Goal: Information Seeking & Learning: Learn about a topic

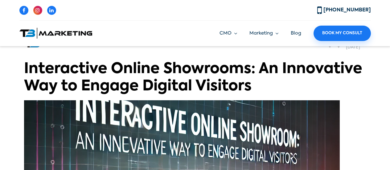
scroll to position [1053, 0]
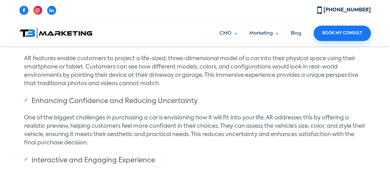
click at [94, 66] on span "AR features enable customers to project a life-sized, three-dimensional model o…" at bounding box center [191, 71] width 334 height 31
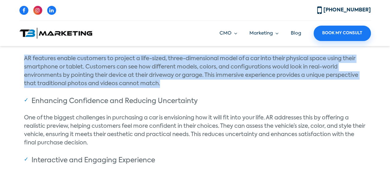
click at [94, 66] on span "AR features enable customers to project a life-sized, three-dimensional model o…" at bounding box center [191, 71] width 334 height 31
copy div "AR features enable customers to project a life-sized, three-dimensional model o…"
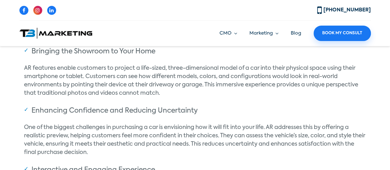
scroll to position [2447, 0]
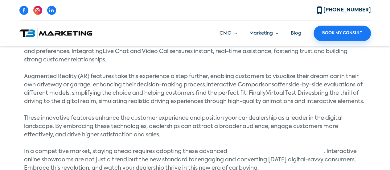
click at [160, 82] on span "Augmented Reality (AR) features take this experience a step further, enabling c…" at bounding box center [191, 81] width 334 height 14
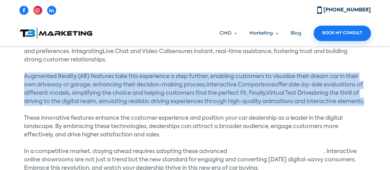
click at [160, 82] on span "Augmented Reality (AR) features take this experience a step further, enabling c…" at bounding box center [191, 81] width 334 height 14
copy div "Augmented Reality (AR) features take this experience a step further, enabling c…"
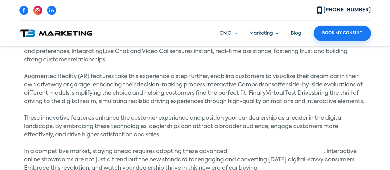
scroll to position [603, 0]
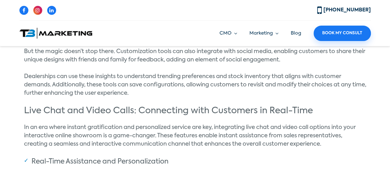
click at [100, 84] on span "Dealerships can use these insights to understand trending preferences and stock…" at bounding box center [195, 85] width 342 height 22
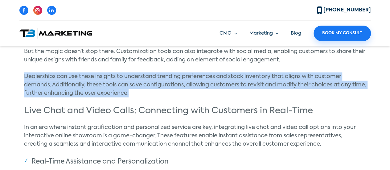
click at [100, 84] on span "Dealerships can use these insights to understand trending preferences and stock…" at bounding box center [195, 85] width 342 height 22
copy div "Dealerships can use these insights to understand trending preferences and stock…"
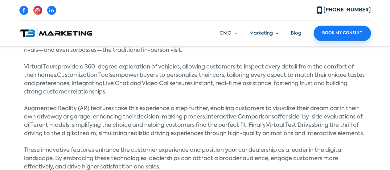
scroll to position [2415, 0]
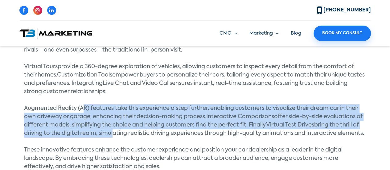
drag, startPoint x: 82, startPoint y: 101, endPoint x: 109, endPoint y: 135, distance: 42.8
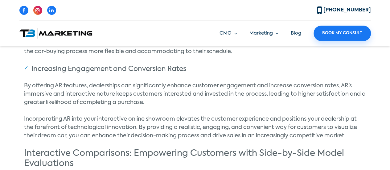
scroll to position [1305, 0]
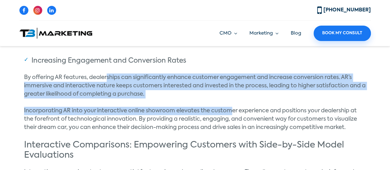
drag, startPoint x: 108, startPoint y: 79, endPoint x: 232, endPoint y: 101, distance: 125.9
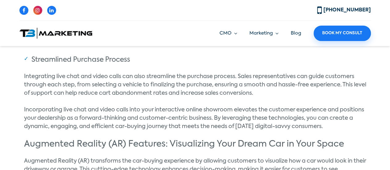
scroll to position [904, 0]
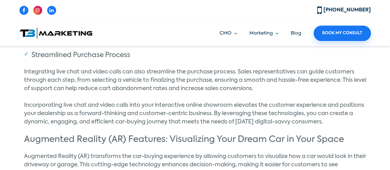
drag, startPoint x: 24, startPoint y: 71, endPoint x: 173, endPoint y: 81, distance: 149.9
click at [173, 81] on span "Integrating live chat and video calls can also streamline the purchase process.…" at bounding box center [195, 80] width 342 height 22
drag, startPoint x: 57, startPoint y: 98, endPoint x: 103, endPoint y: 99, distance: 46.6
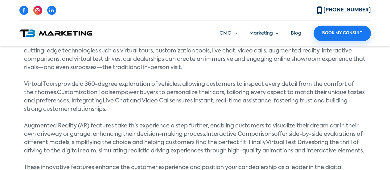
scroll to position [2415, 0]
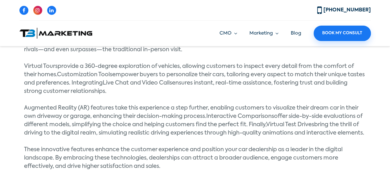
click at [62, 68] on span "provide a 360-degree exploration of vehicles, allowing customers to inspect eve…" at bounding box center [189, 71] width 330 height 14
drag, startPoint x: 25, startPoint y: 63, endPoint x: 104, endPoint y: 138, distance: 108.8
copy div "Virtual Tours provide a 360-degree exploration of vehicles, allowing customers …"
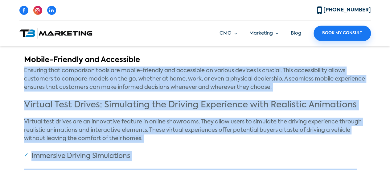
scroll to position [1808, 0]
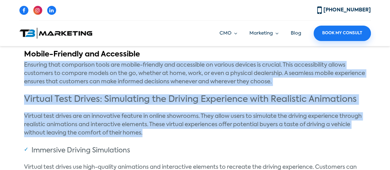
drag, startPoint x: 22, startPoint y: 85, endPoint x: 166, endPoint y: 131, distance: 151.3
copy div "Ensuring that comparison tools are mobile-friendly and accessible on various de…"
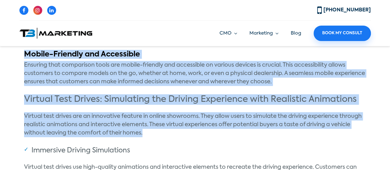
drag, startPoint x: 22, startPoint y: 80, endPoint x: 147, endPoint y: 134, distance: 136.5
copy div "Choosing the right car can be overwhelming, especially for parents, balancing m…"
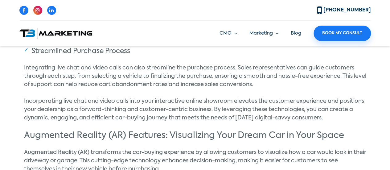
scroll to position [1281, 0]
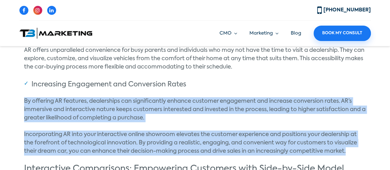
drag, startPoint x: 17, startPoint y: 98, endPoint x: 365, endPoint y: 151, distance: 351.9
click at [365, 151] on section "Amina [DATE] Interactive Online Showrooms: An Innovative Way to Engage Digital …" at bounding box center [195, 75] width 390 height 2656
copy div "By offering AR features, dealerships can significantly enhance customer engagem…"
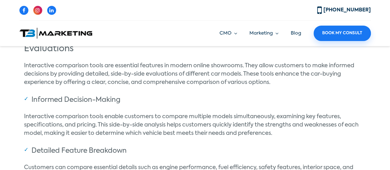
scroll to position [1404, 0]
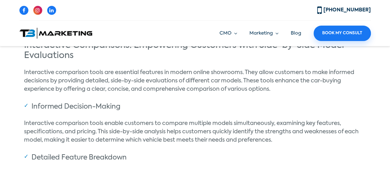
click at [84, 80] on span "Interactive comparison tools are essential features in modern online showrooms.…" at bounding box center [189, 81] width 330 height 22
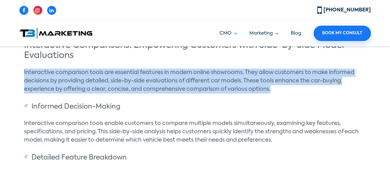
click at [84, 80] on span "Interactive comparison tools are essential features in modern online showrooms.…" at bounding box center [189, 81] width 330 height 22
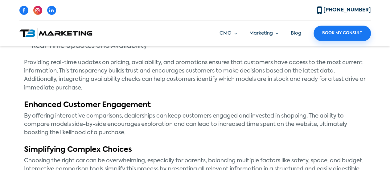
scroll to position [1682, 0]
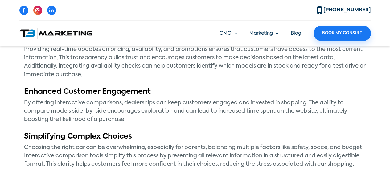
click at [69, 105] on span "By offering interactive comparisons, dealerships can keep customers engaged and…" at bounding box center [185, 111] width 323 height 22
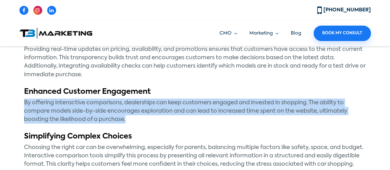
click at [69, 105] on span "By offering interactive comparisons, dealerships can keep customers engaged and…" at bounding box center [185, 111] width 323 height 22
copy div "By offering interactive comparisons, dealerships can keep customers engaged and…"
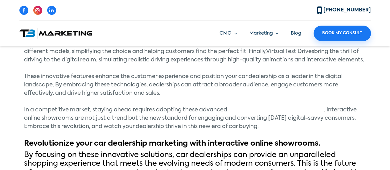
scroll to position [2487, 0]
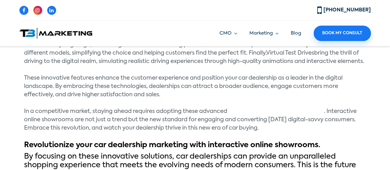
drag, startPoint x: 261, startPoint y: 137, endPoint x: 23, endPoint y: 85, distance: 243.5
copy div "These innovative features enhance the customer experience and position your car…"
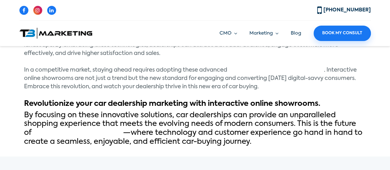
scroll to position [2456, 0]
